Goal: Navigation & Orientation: Find specific page/section

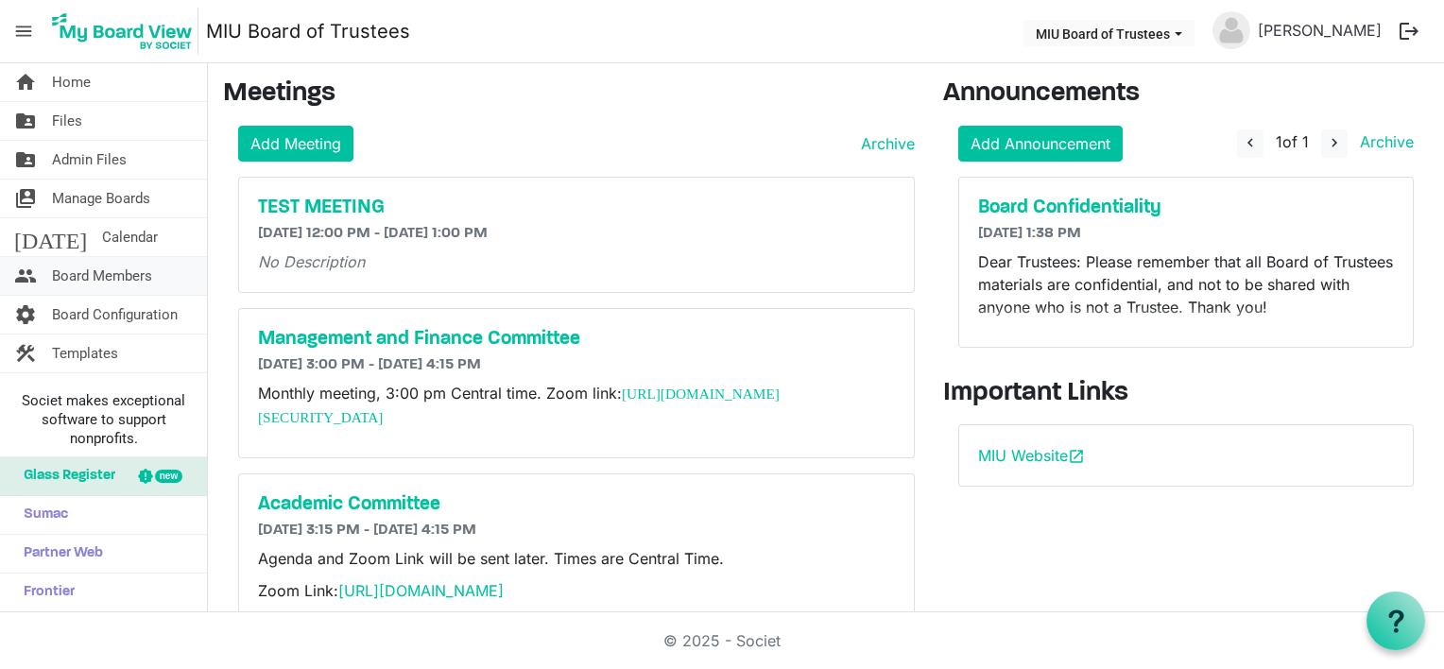
click at [96, 268] on span "Board Members" at bounding box center [102, 276] width 100 height 38
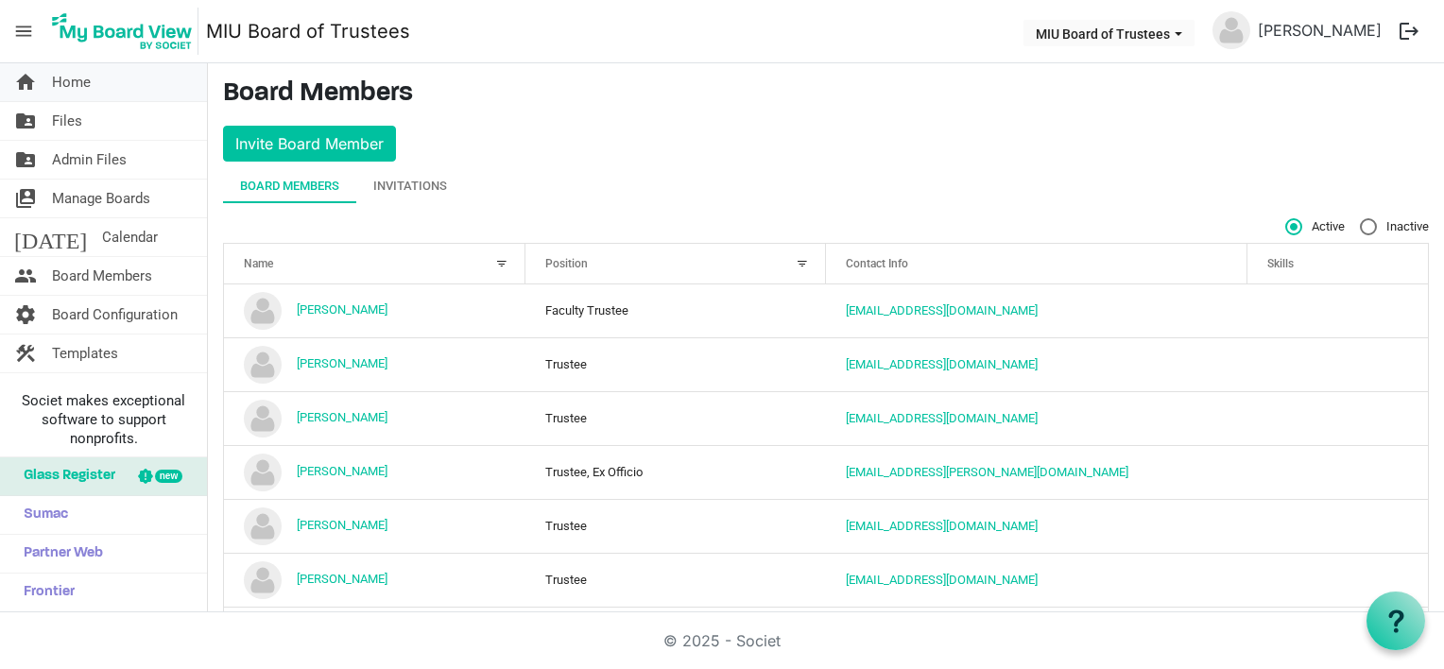
click at [84, 83] on span "Home" at bounding box center [71, 82] width 39 height 38
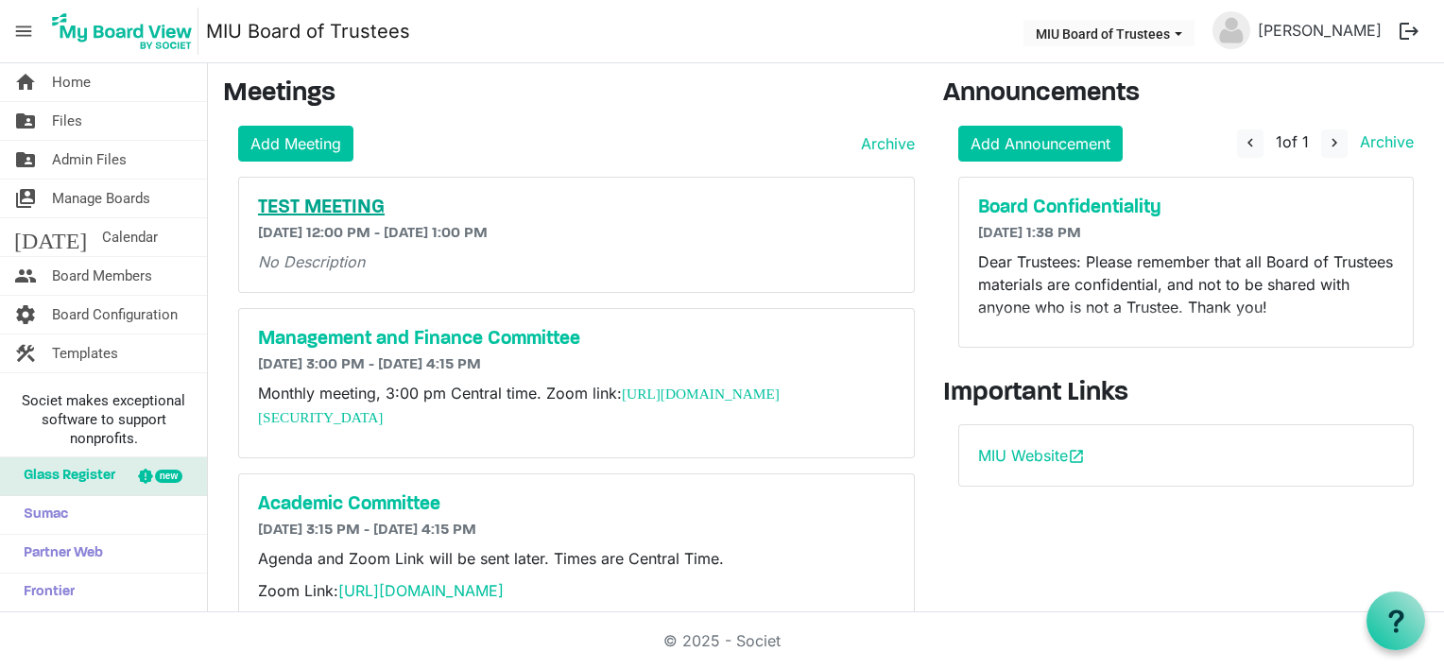
click at [338, 203] on h5 "TEST MEETING" at bounding box center [576, 208] width 637 height 23
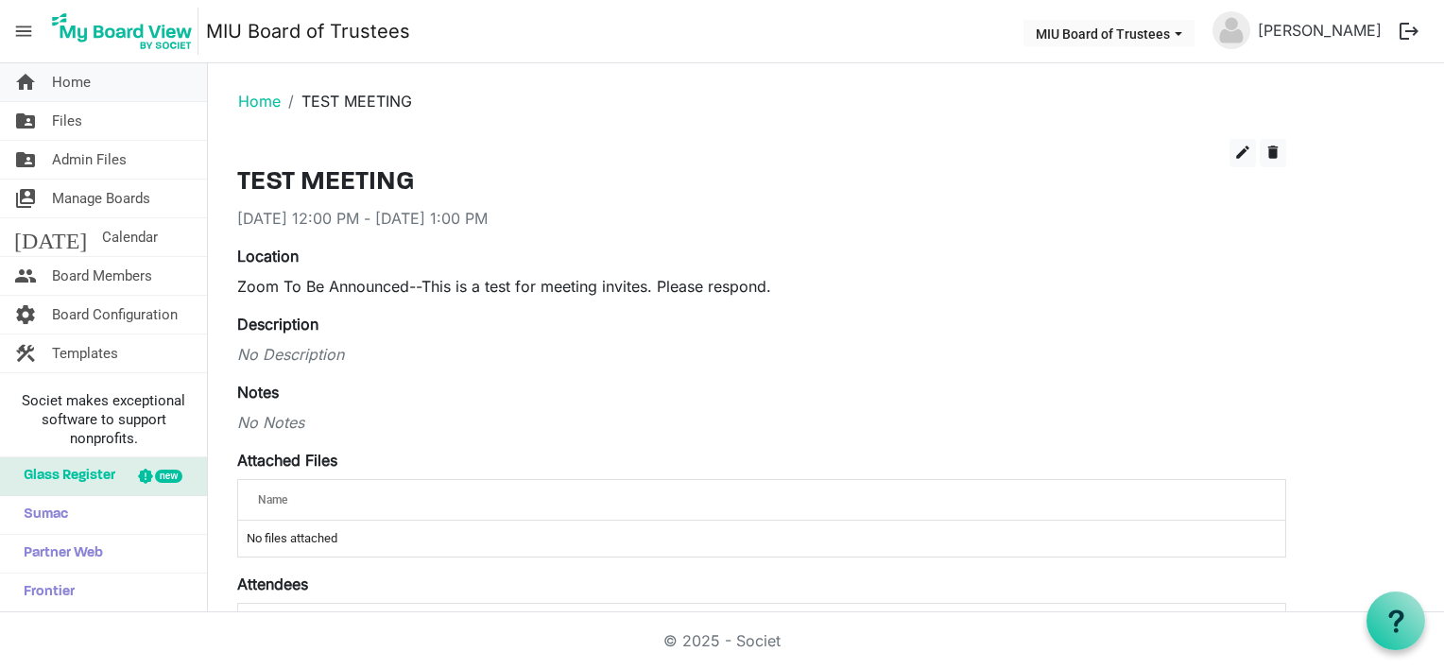
click at [81, 82] on span "Home" at bounding box center [71, 82] width 39 height 38
